Goal: Information Seeking & Learning: Learn about a topic

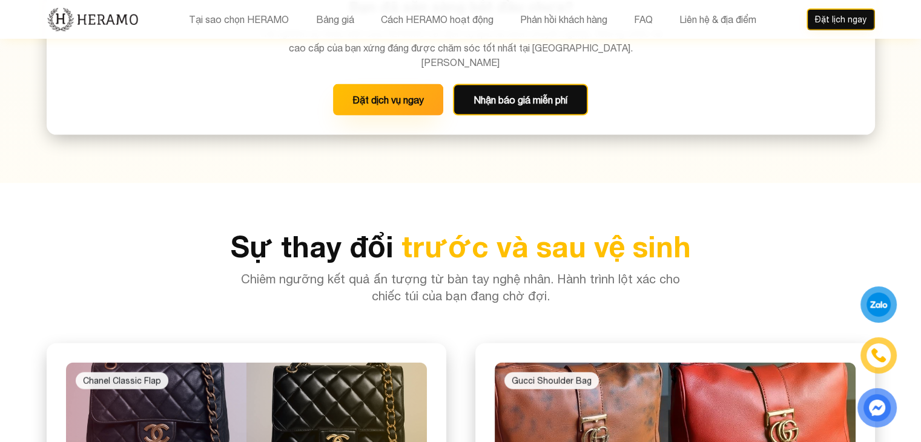
scroll to position [2725, 0]
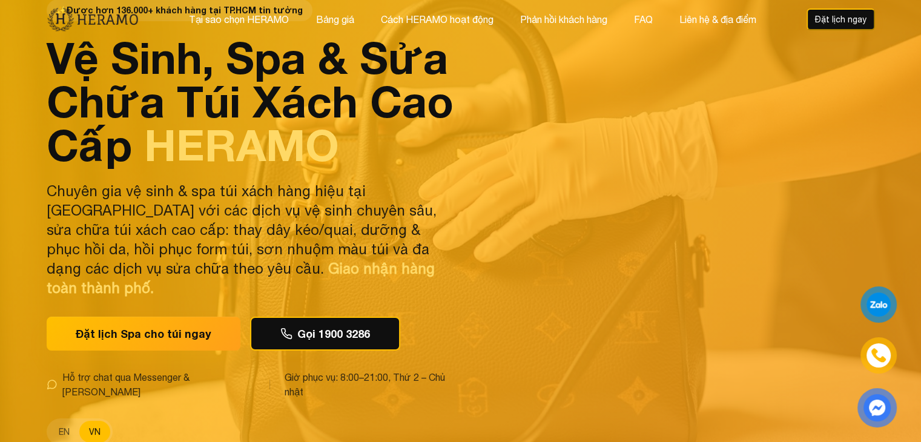
scroll to position [0, 0]
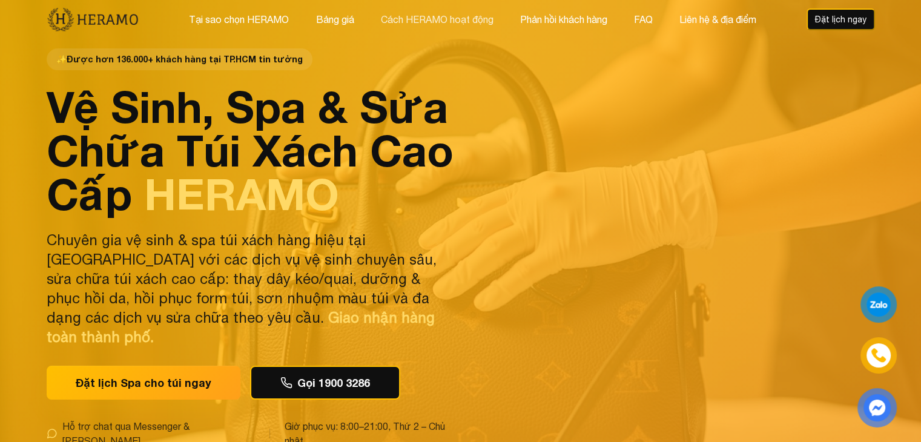
click at [442, 19] on button "Cách HERAMO hoạt động" at bounding box center [437, 20] width 120 height 16
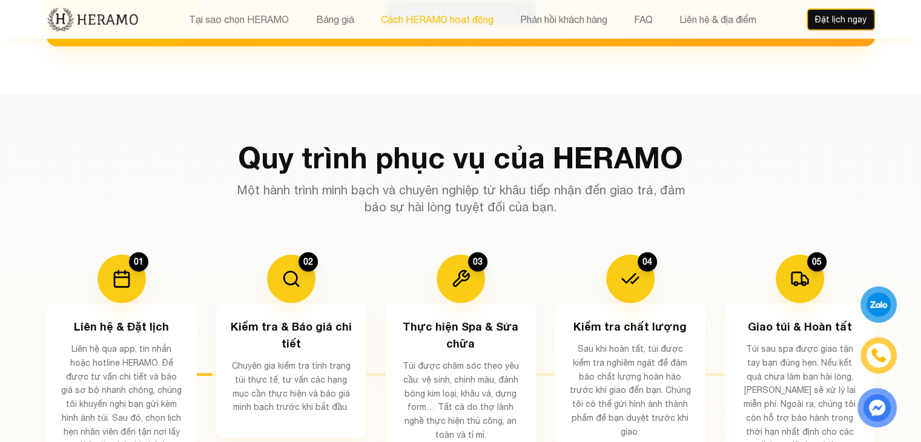
scroll to position [2033, 0]
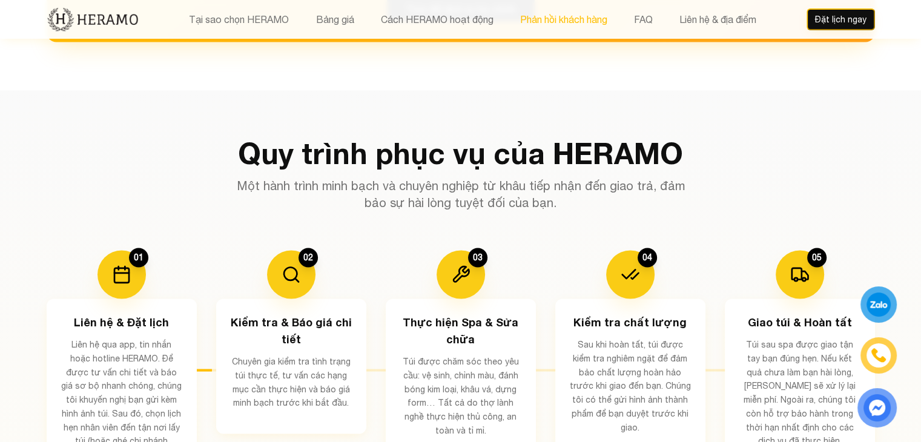
click at [545, 17] on button "Phản hồi khách hàng" at bounding box center [563, 20] width 94 height 16
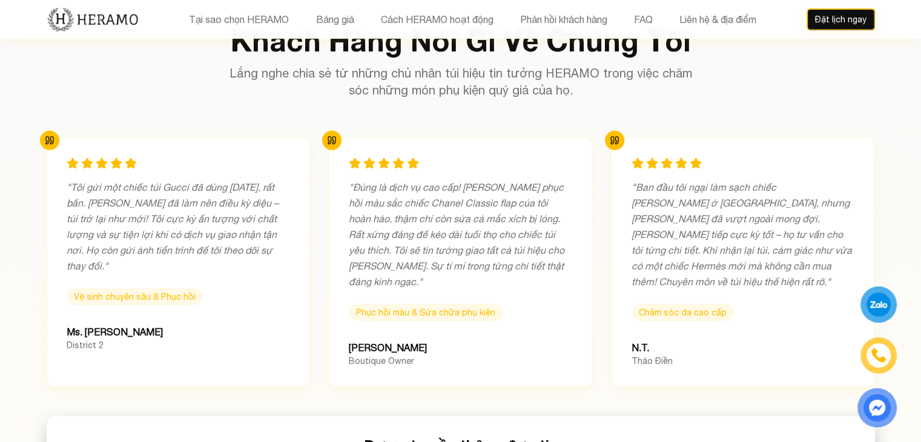
scroll to position [3836, 0]
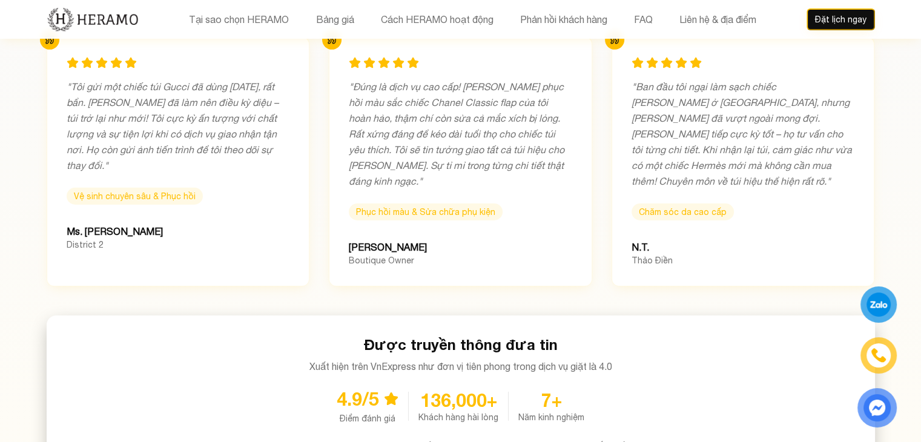
click at [564, 389] on div "7+" at bounding box center [551, 400] width 66 height 22
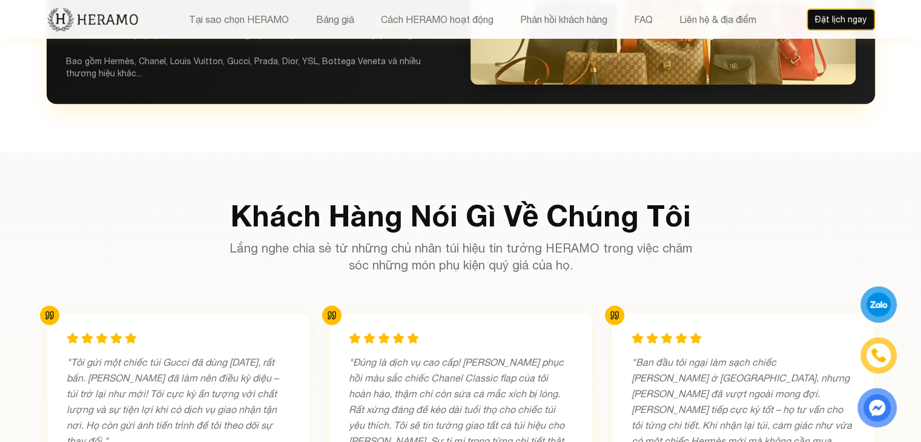
scroll to position [3533, 0]
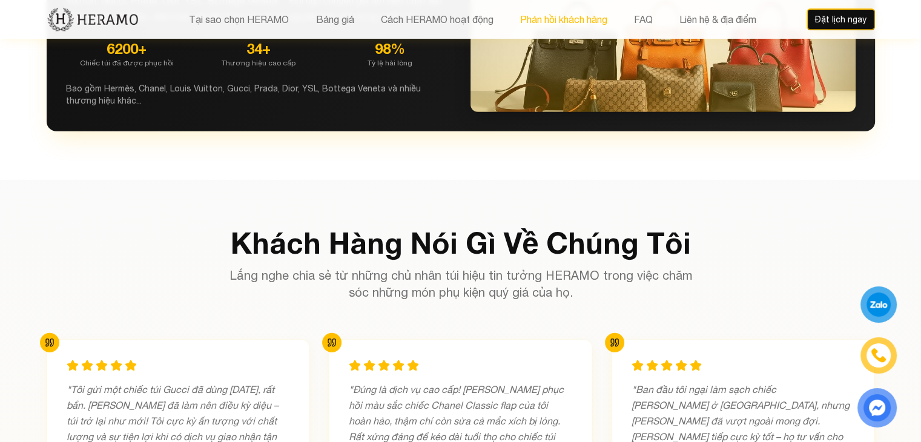
click at [579, 18] on button "Phản hồi khách hàng" at bounding box center [563, 20] width 94 height 16
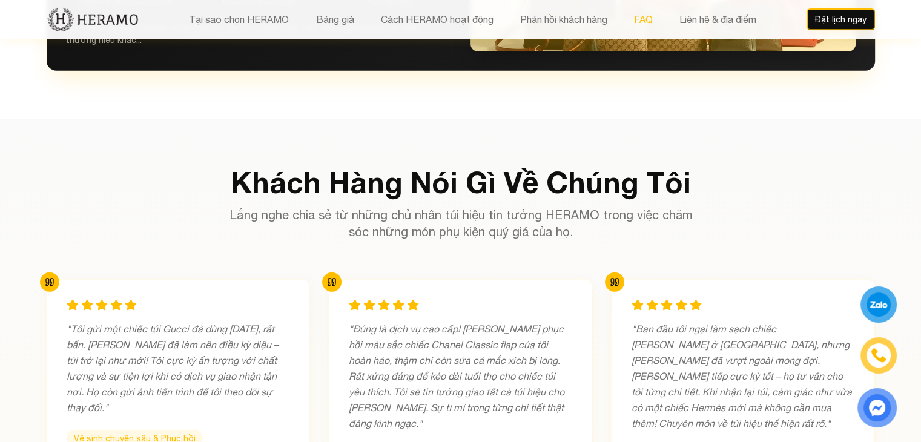
click at [635, 18] on button "FAQ" at bounding box center [643, 20] width 26 height 16
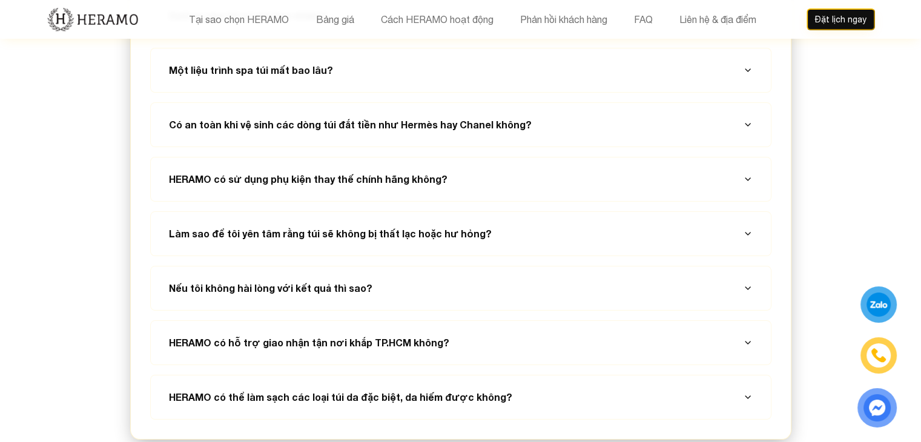
scroll to position [4564, 0]
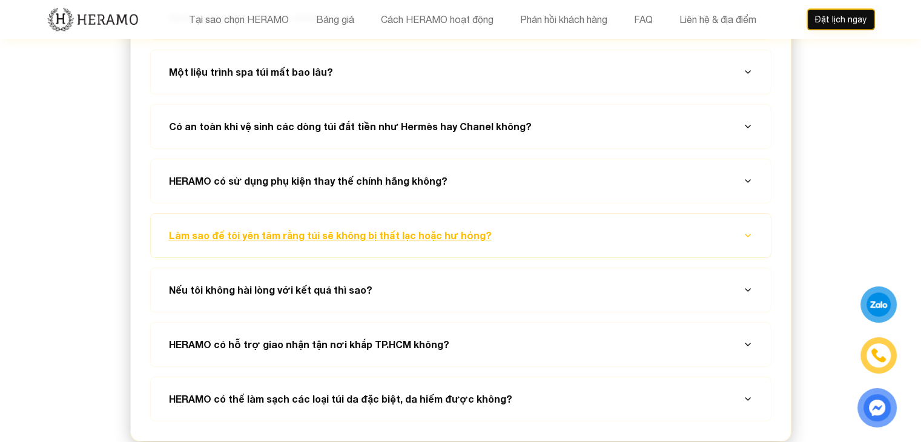
click at [746, 231] on icon "button" at bounding box center [748, 236] width 10 height 10
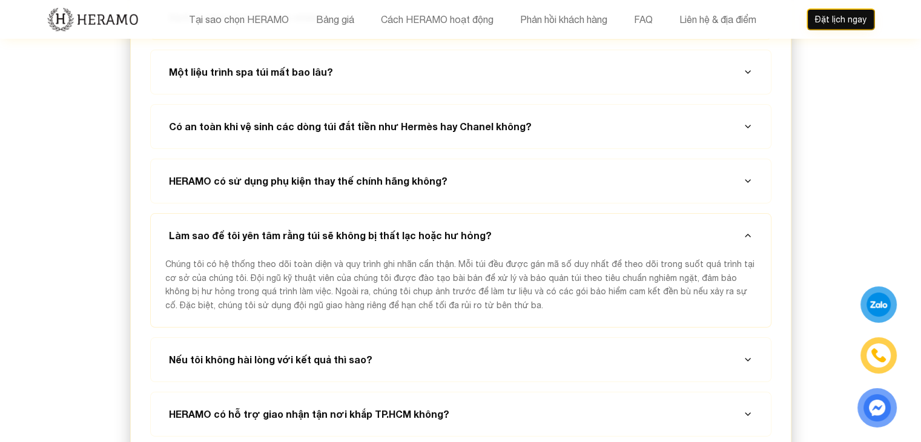
scroll to position [4504, 0]
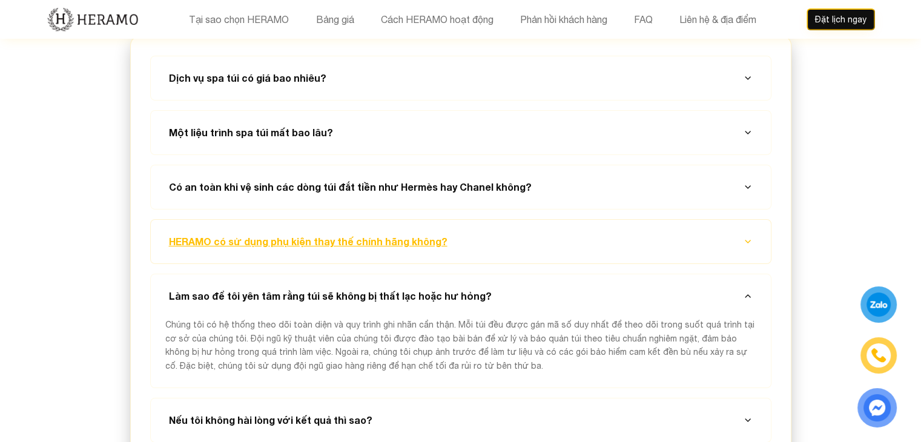
click at [750, 240] on icon "button" at bounding box center [748, 241] width 5 height 2
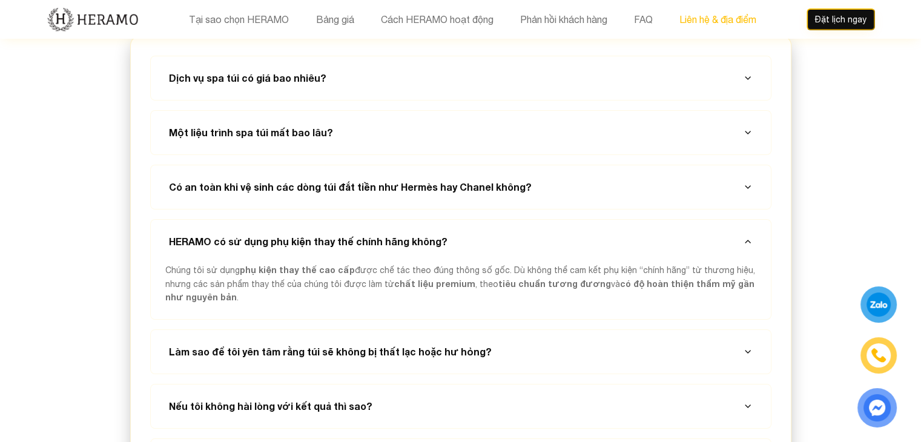
click at [724, 17] on button "Liên hệ & địa điểm" at bounding box center [717, 20] width 84 height 16
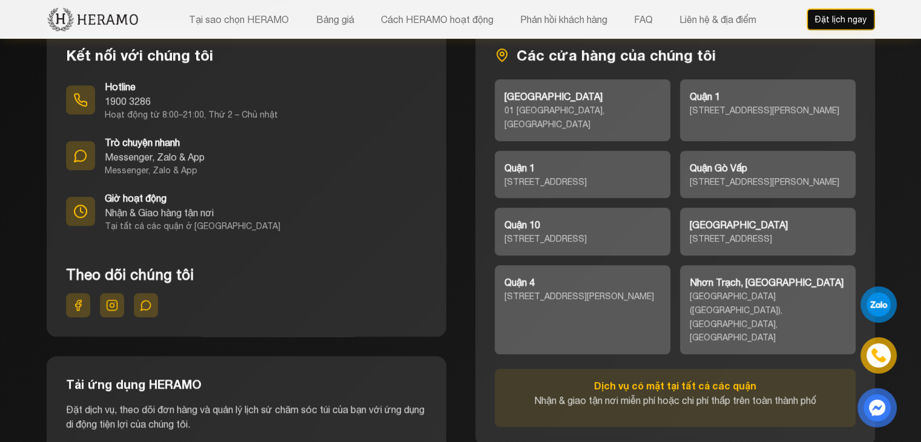
scroll to position [5568, 0]
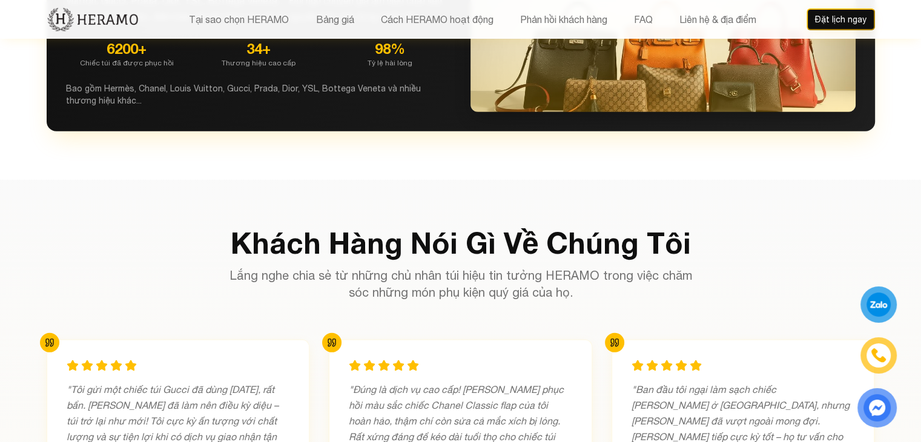
scroll to position [2033, 0]
